Goal: Navigation & Orientation: Understand site structure

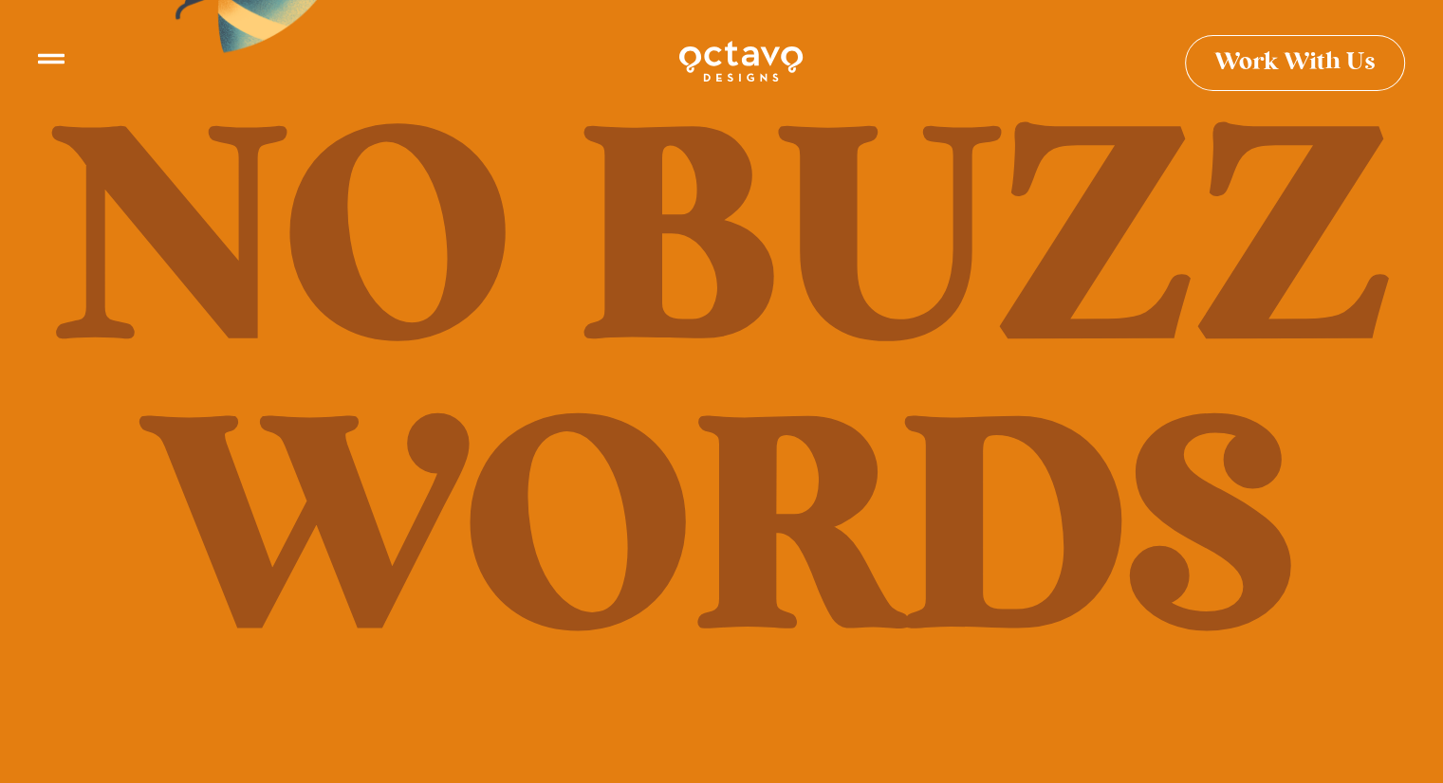
click at [49, 65] on div at bounding box center [51, 64] width 27 height 37
click at [54, 54] on icon at bounding box center [51, 51] width 27 height 10
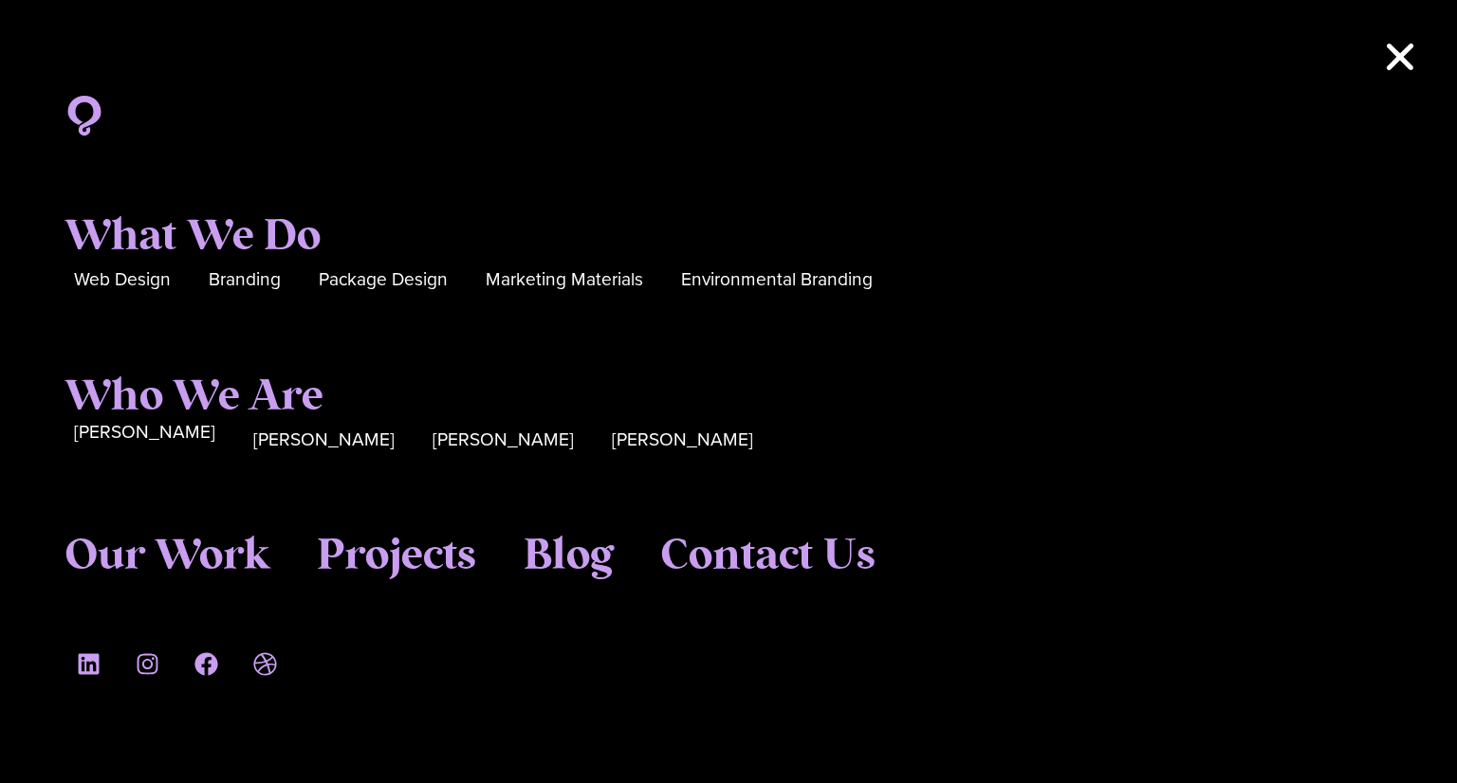
click at [129, 433] on span "[PERSON_NAME]" at bounding box center [144, 432] width 141 height 29
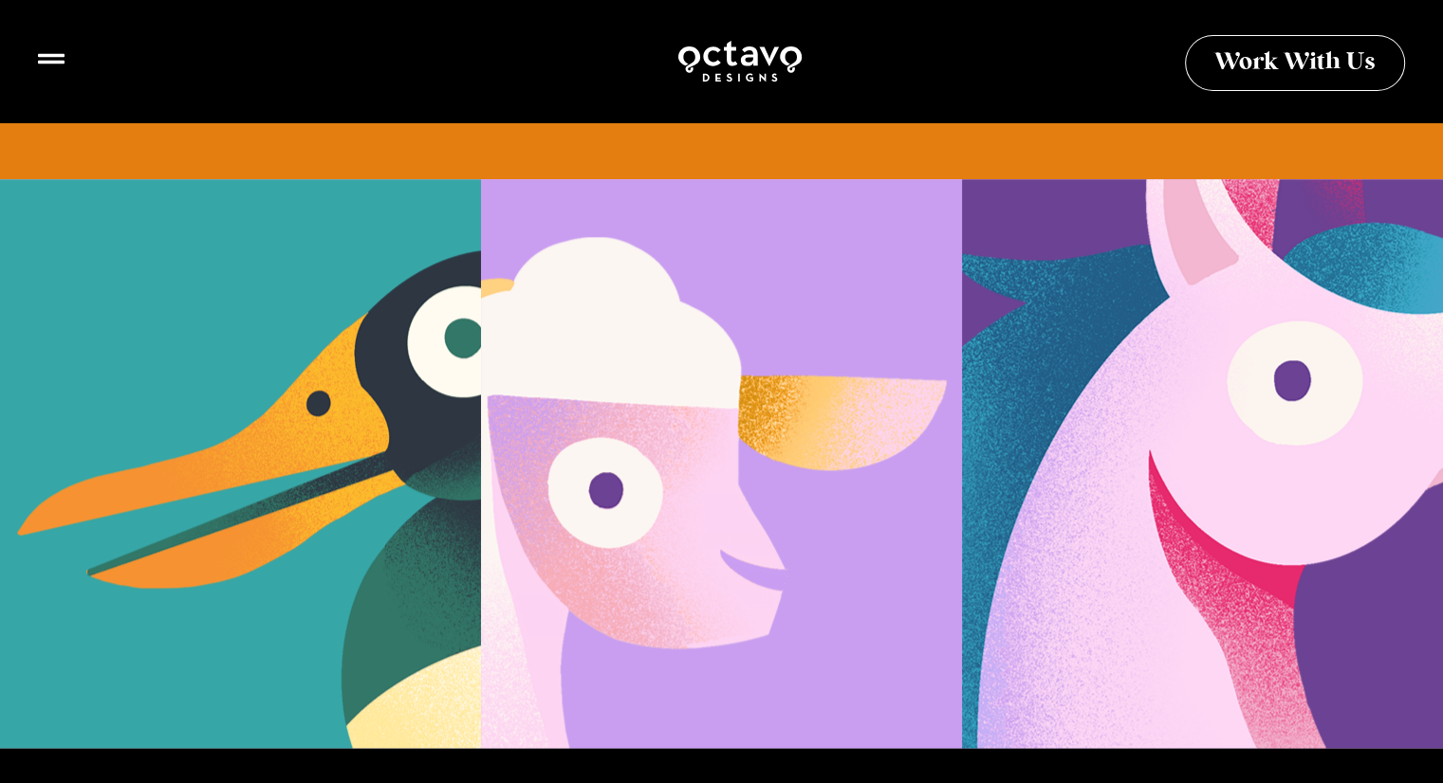
scroll to position [1934, 0]
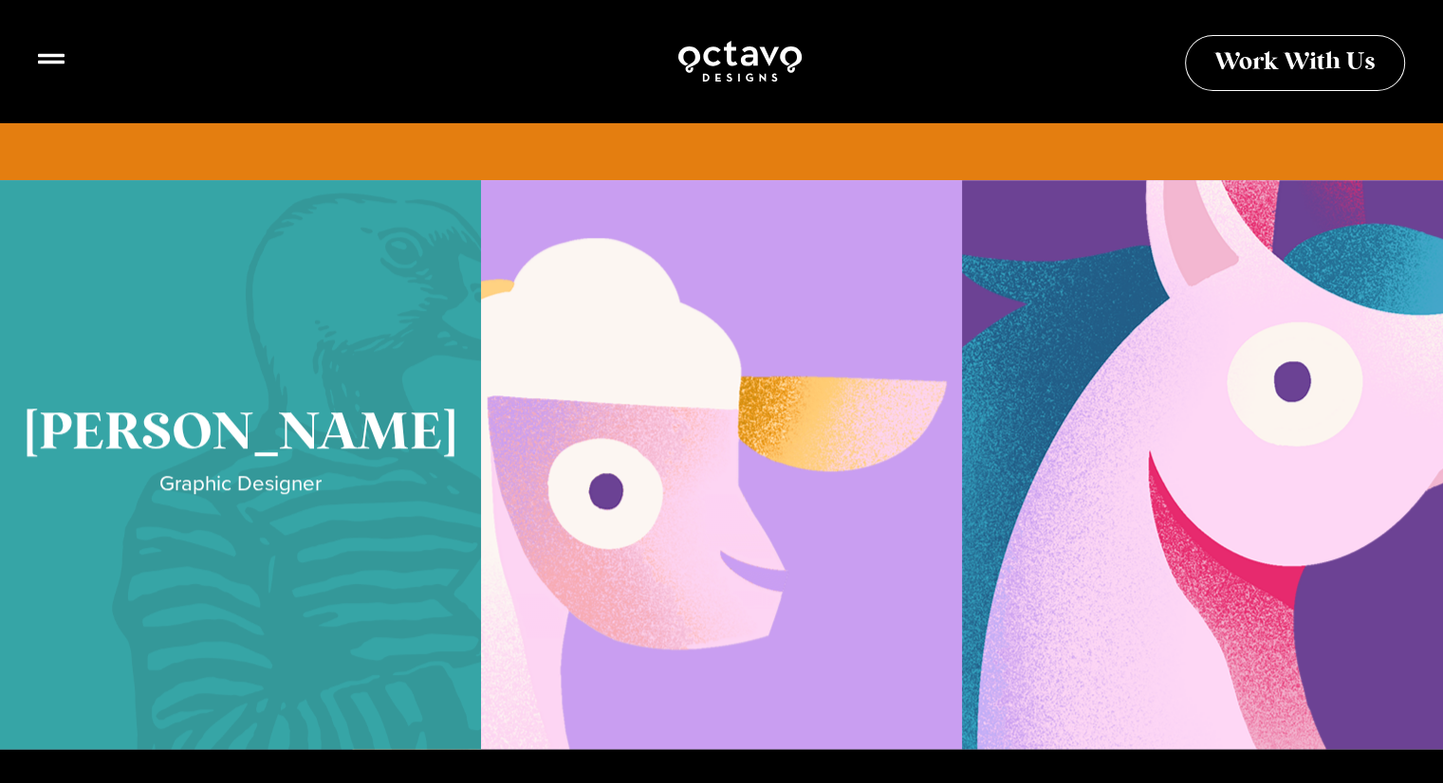
click at [256, 437] on link "Cory McNamee" at bounding box center [240, 464] width 481 height 569
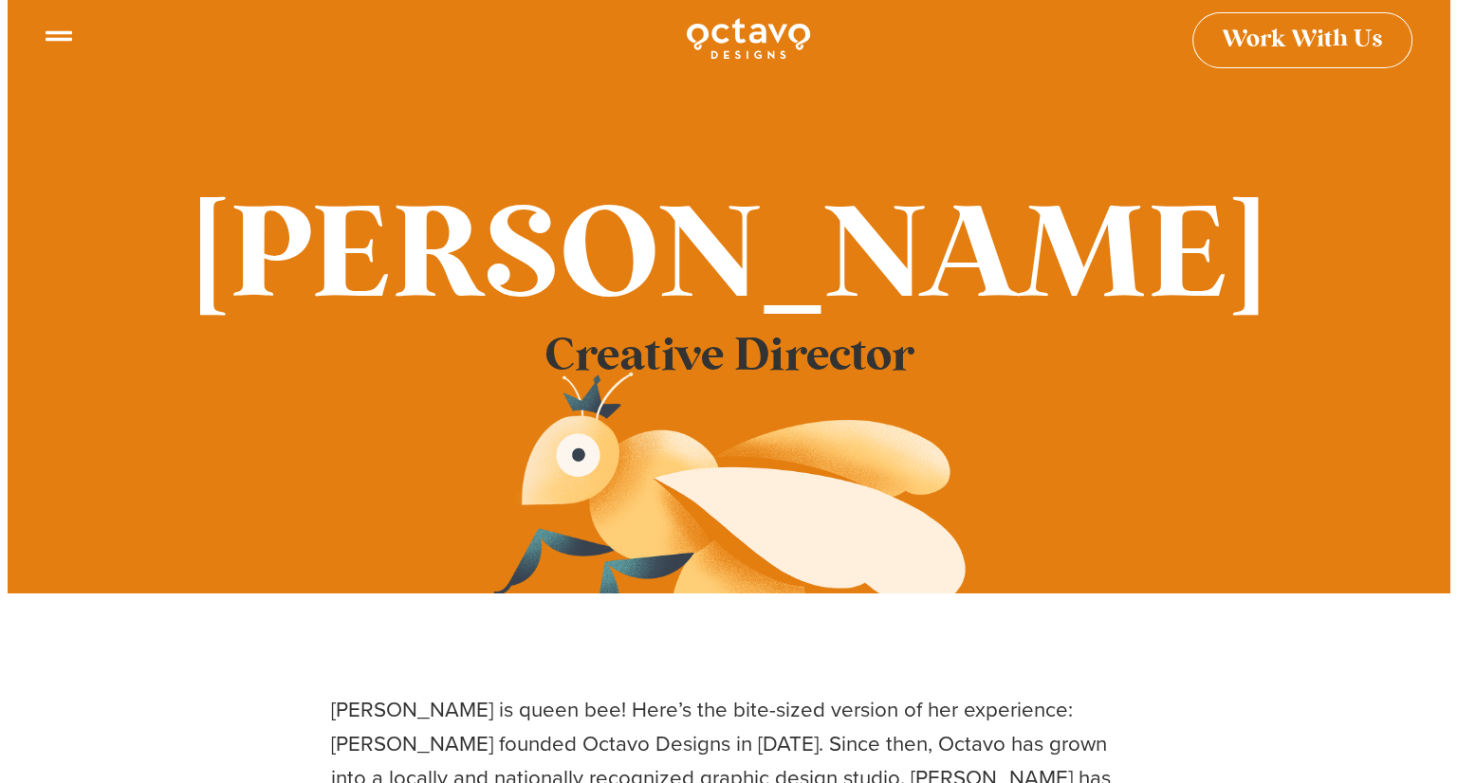
scroll to position [0, 0]
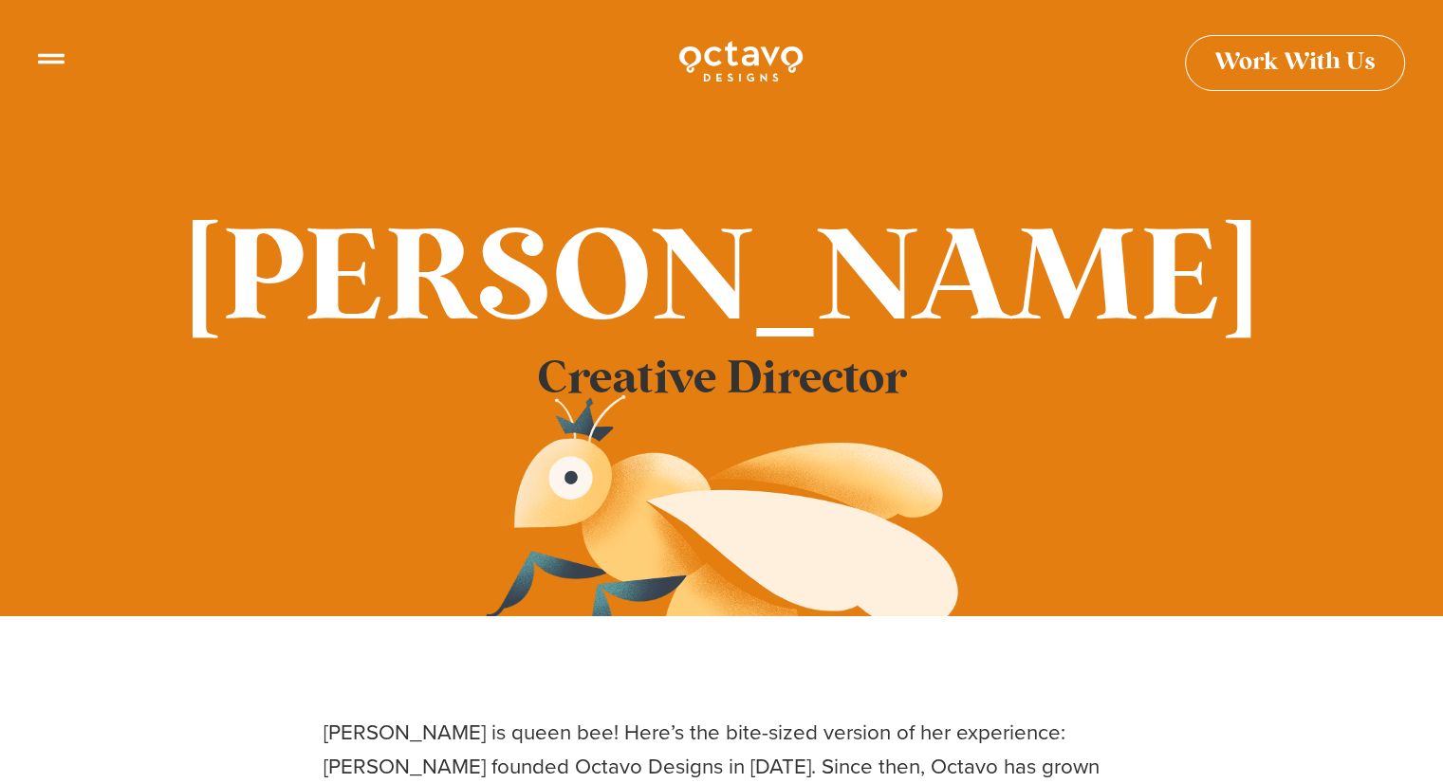
click at [53, 52] on icon at bounding box center [51, 51] width 27 height 27
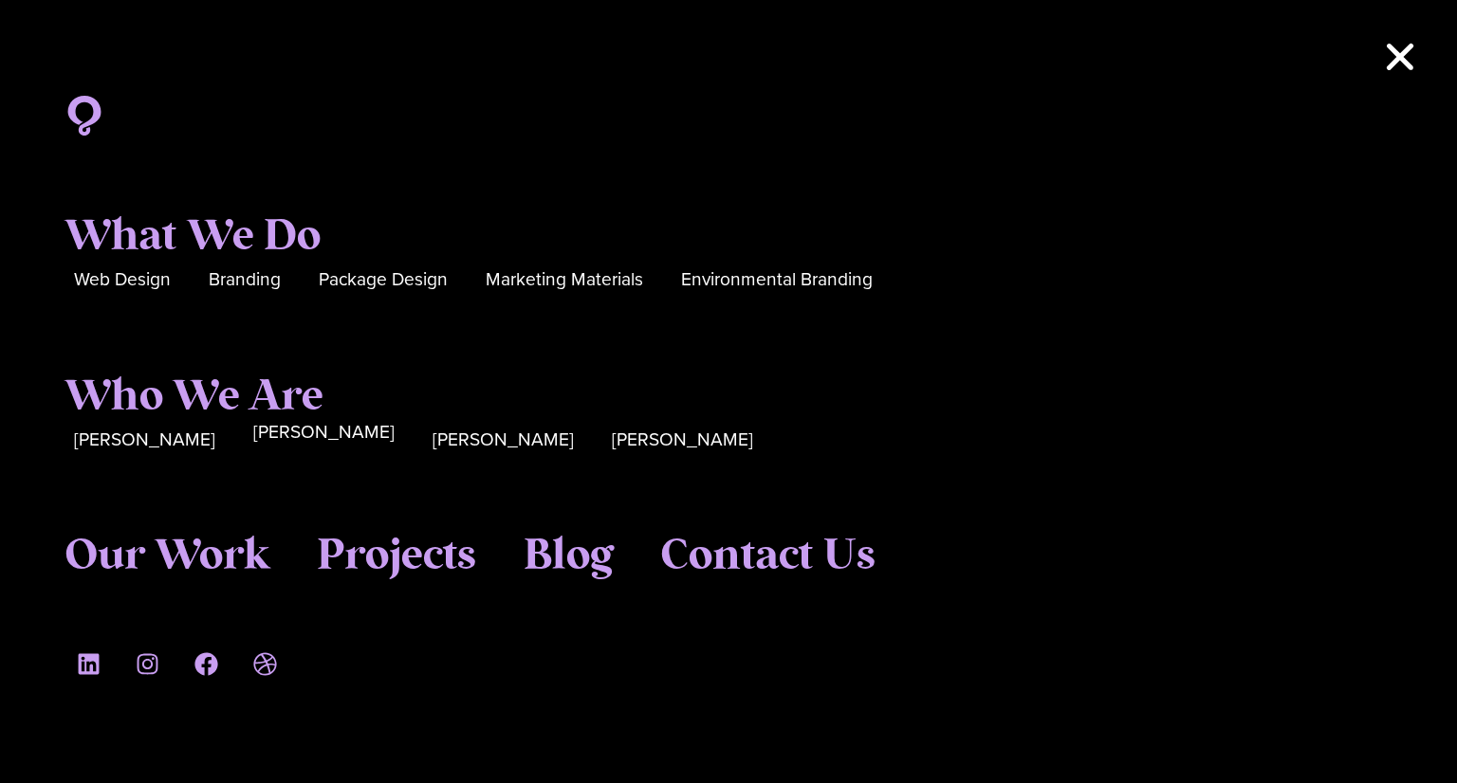
click at [263, 429] on span "[PERSON_NAME]" at bounding box center [323, 432] width 141 height 29
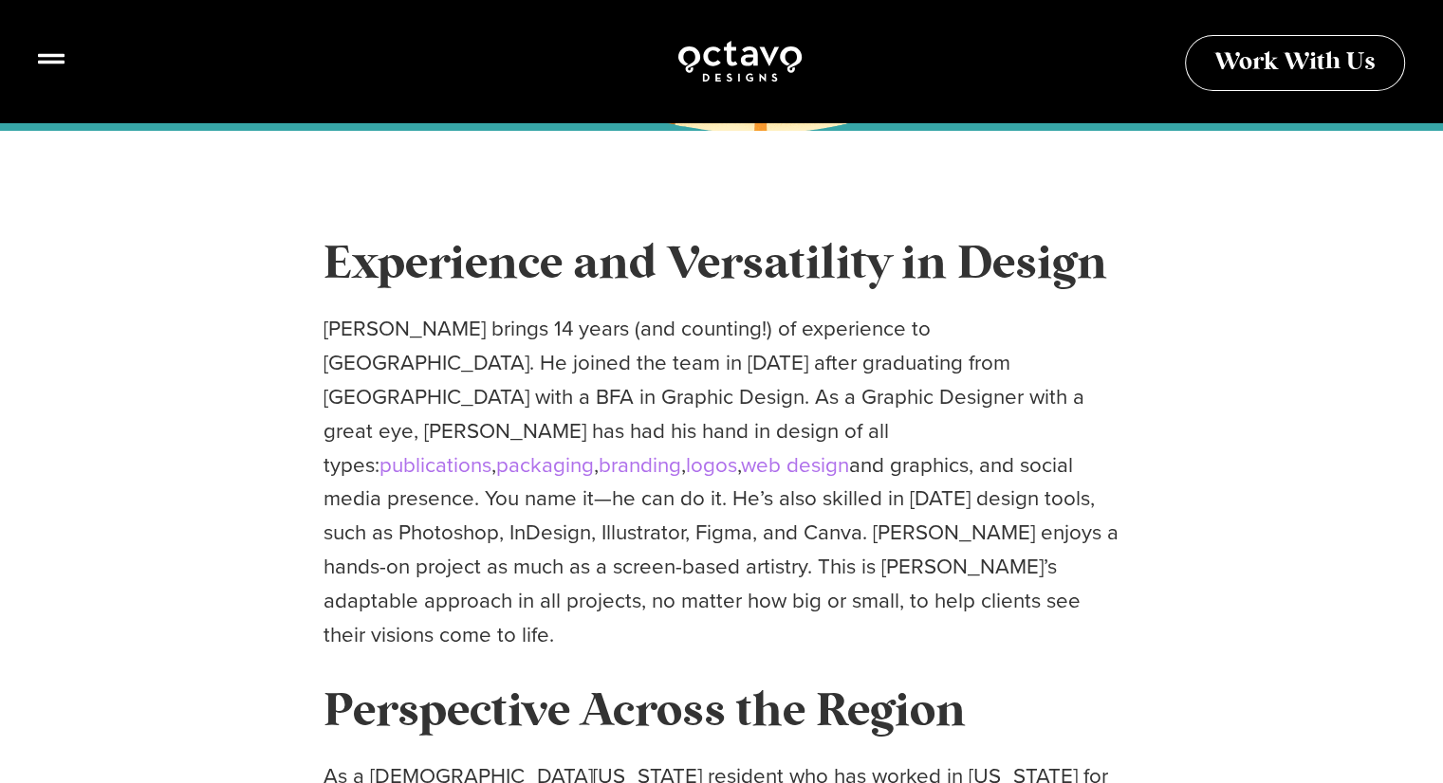
scroll to position [488, 0]
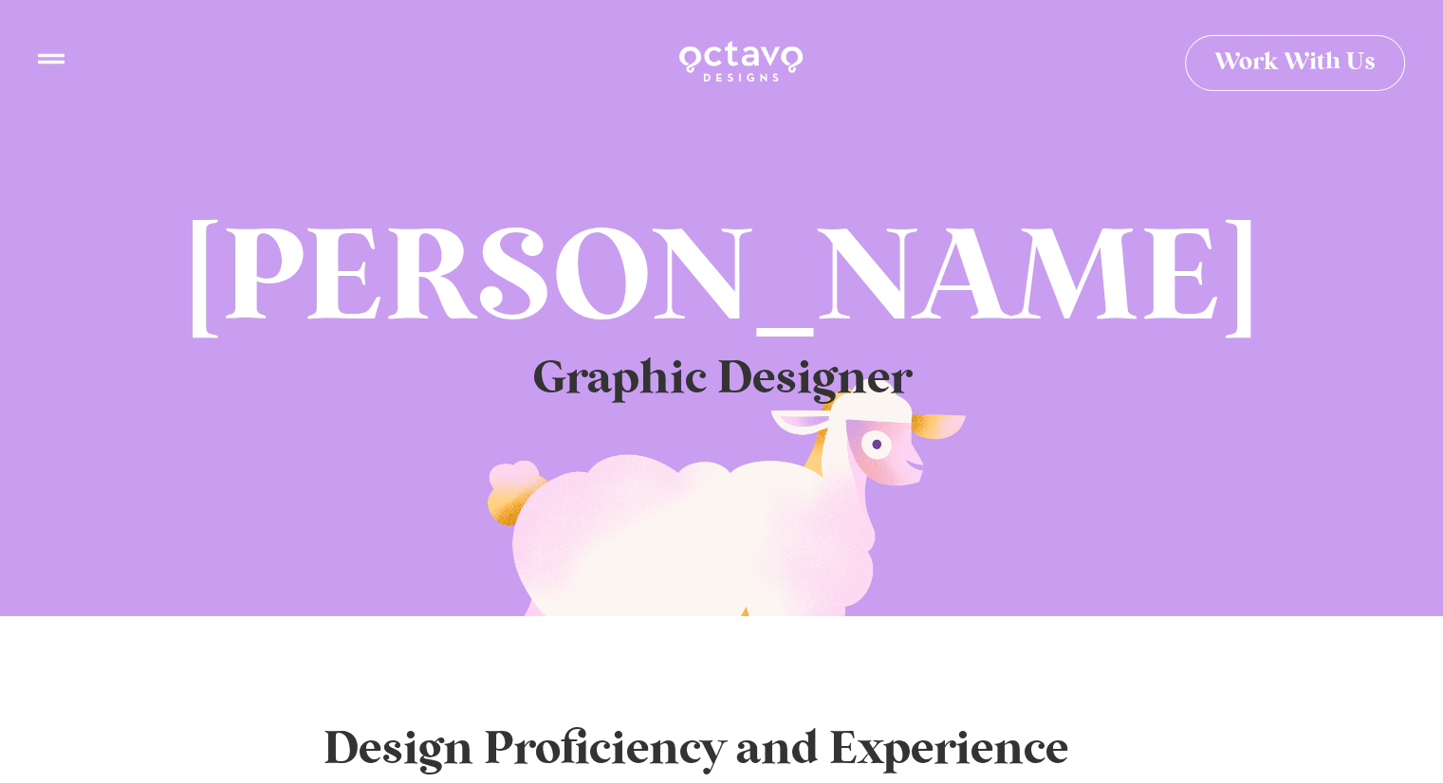
click at [42, 54] on icon at bounding box center [51, 51] width 27 height 10
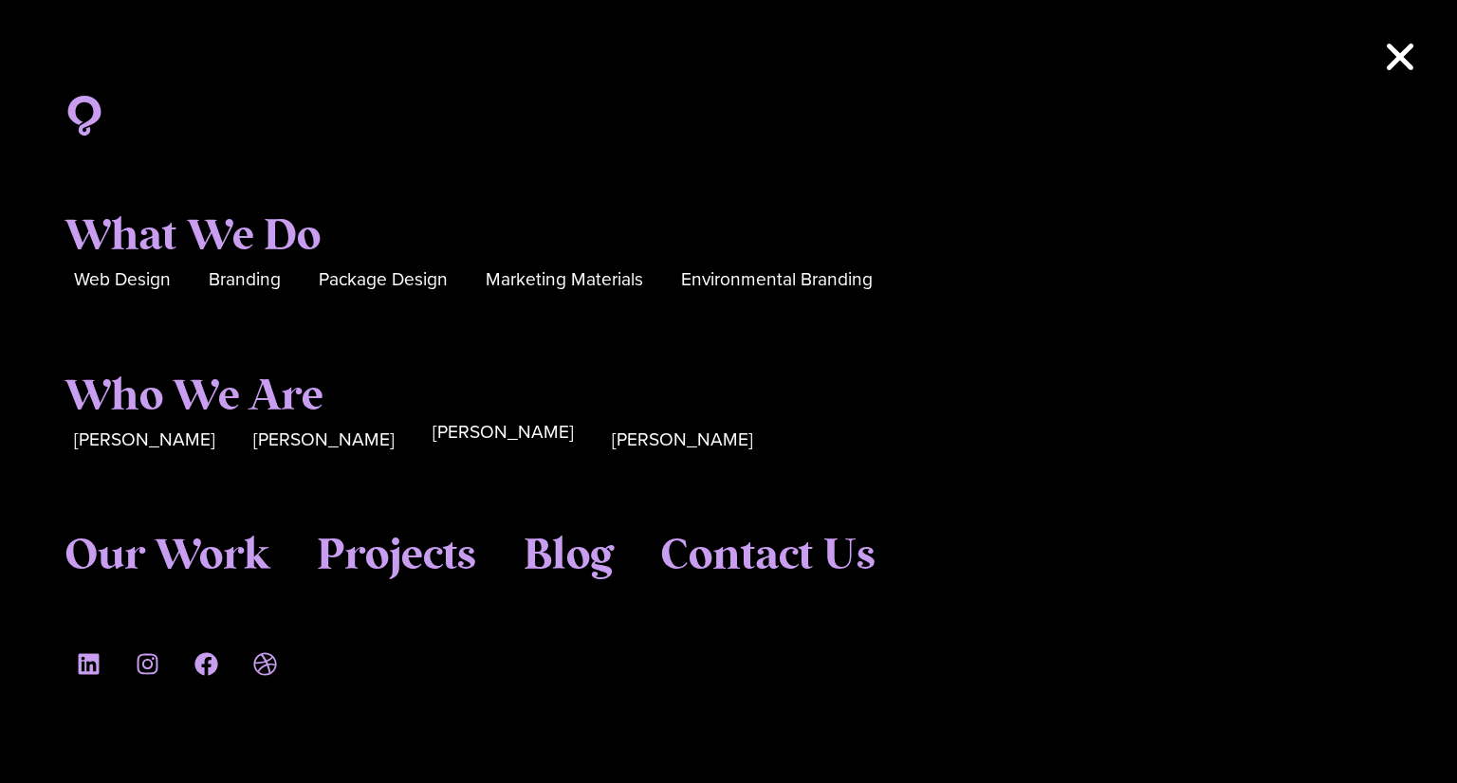
click at [433, 432] on span "[PERSON_NAME]" at bounding box center [503, 432] width 141 height 29
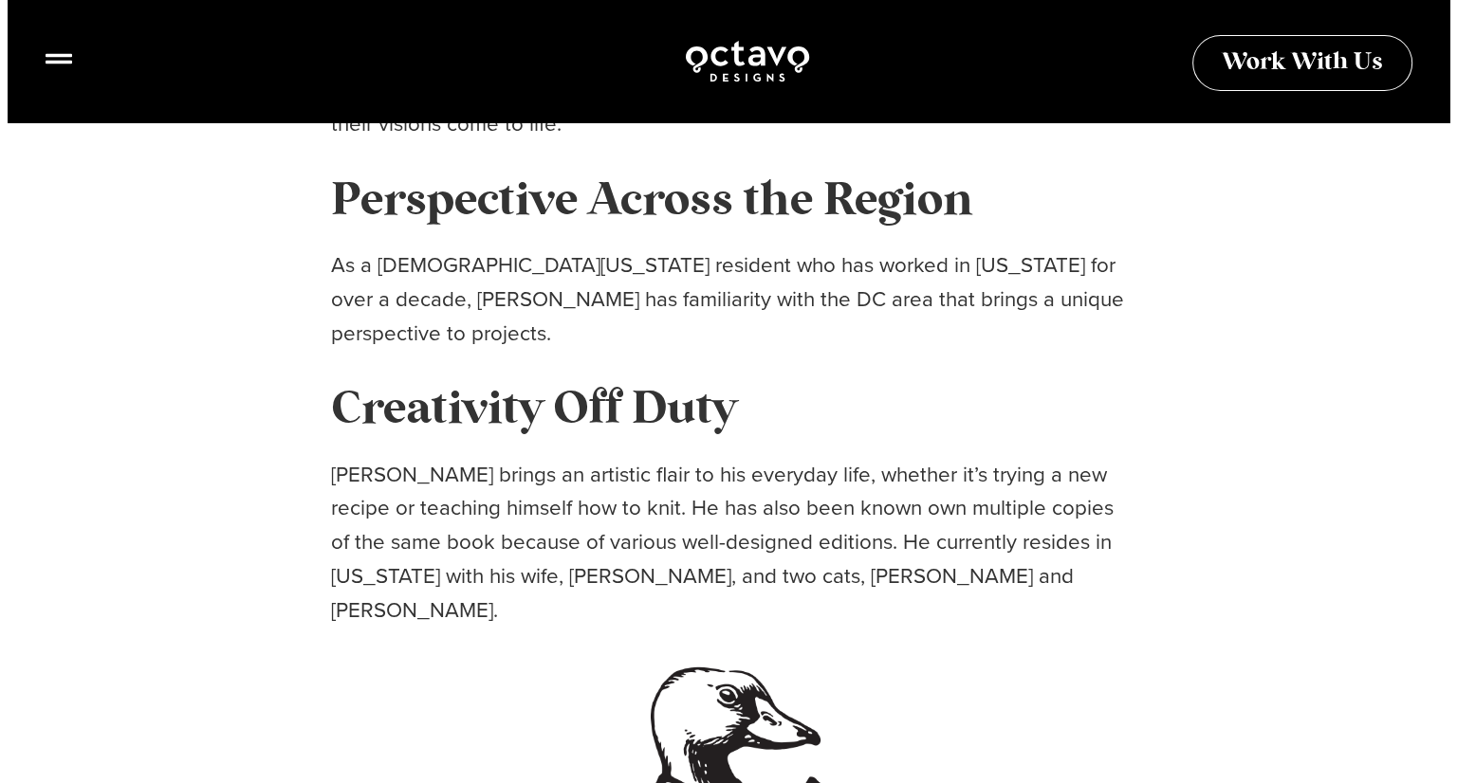
scroll to position [758, 0]
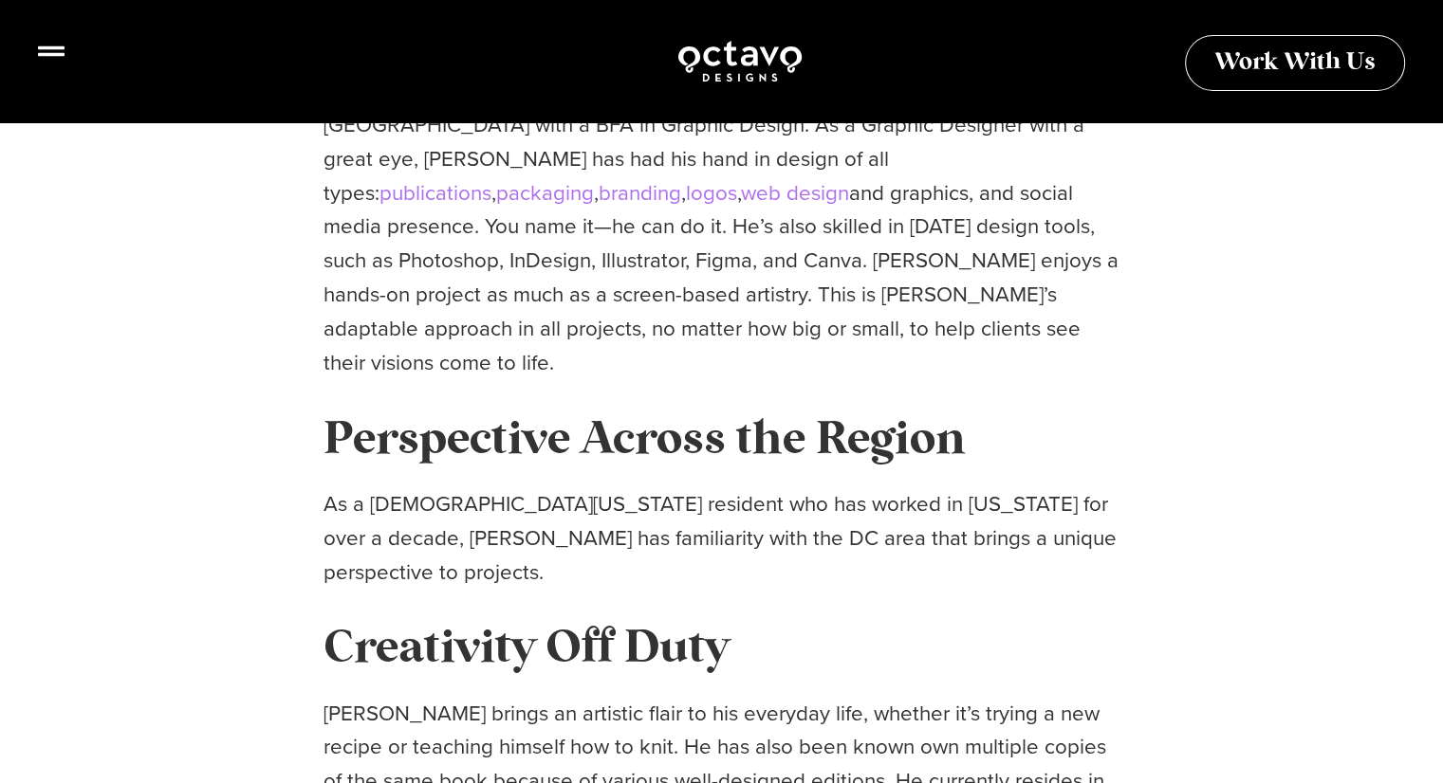
click at [50, 52] on icon at bounding box center [51, 51] width 27 height 27
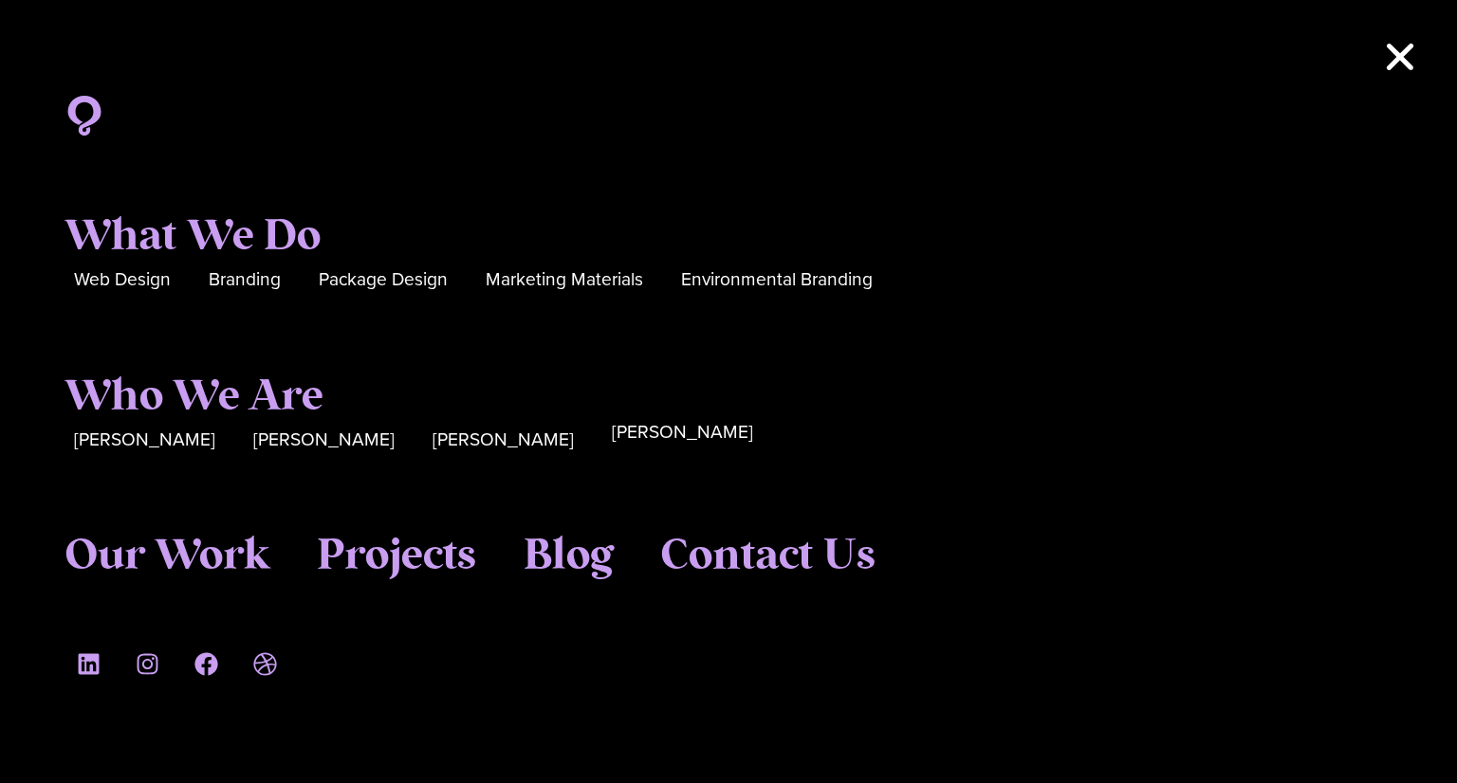
click at [612, 438] on span "[PERSON_NAME]" at bounding box center [682, 432] width 141 height 29
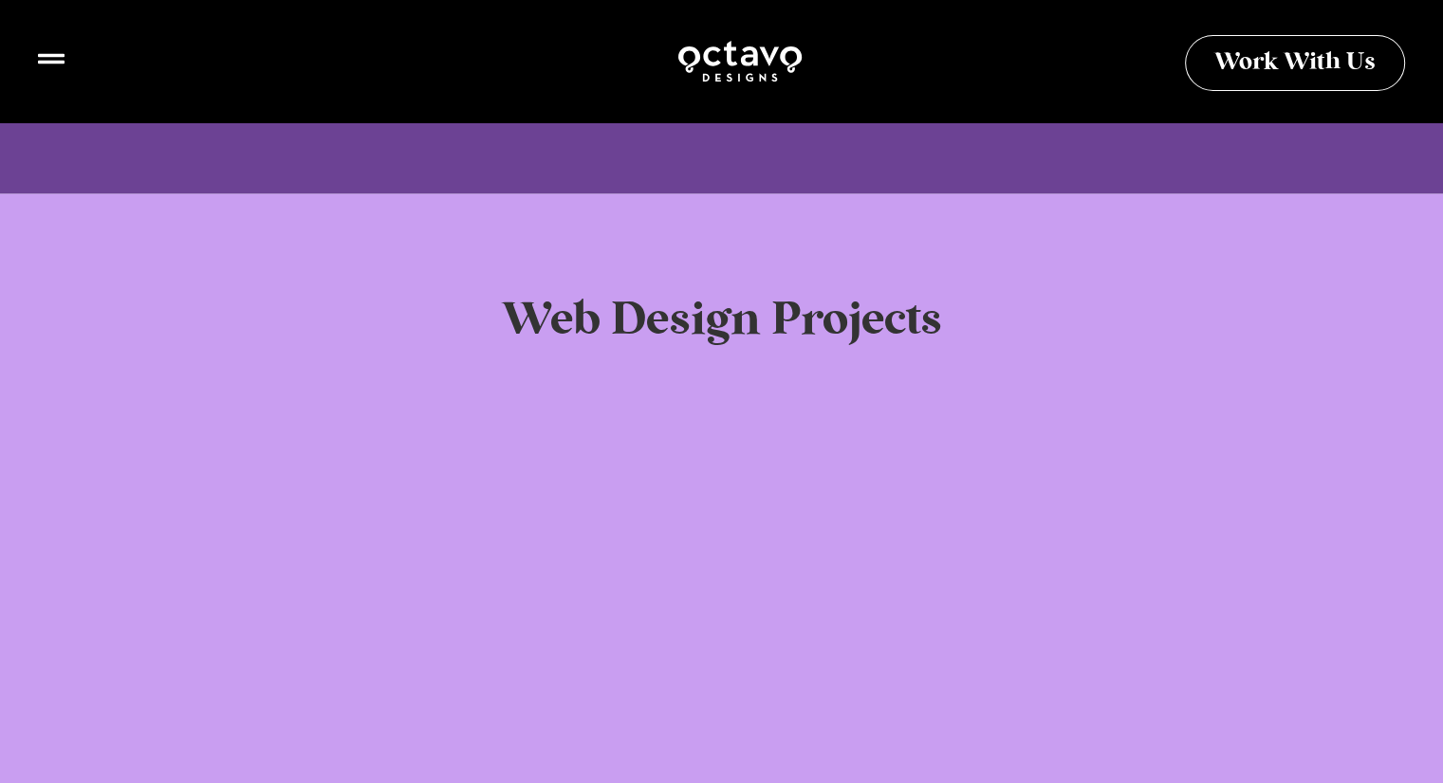
scroll to position [4003, 0]
